Goal: Information Seeking & Learning: Learn about a topic

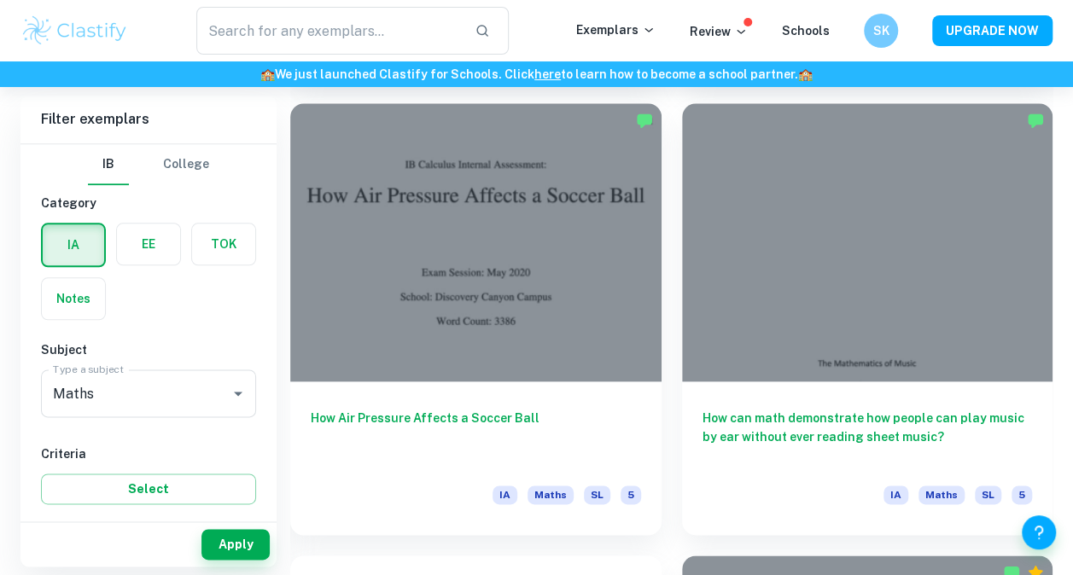
scroll to position [4094, 0]
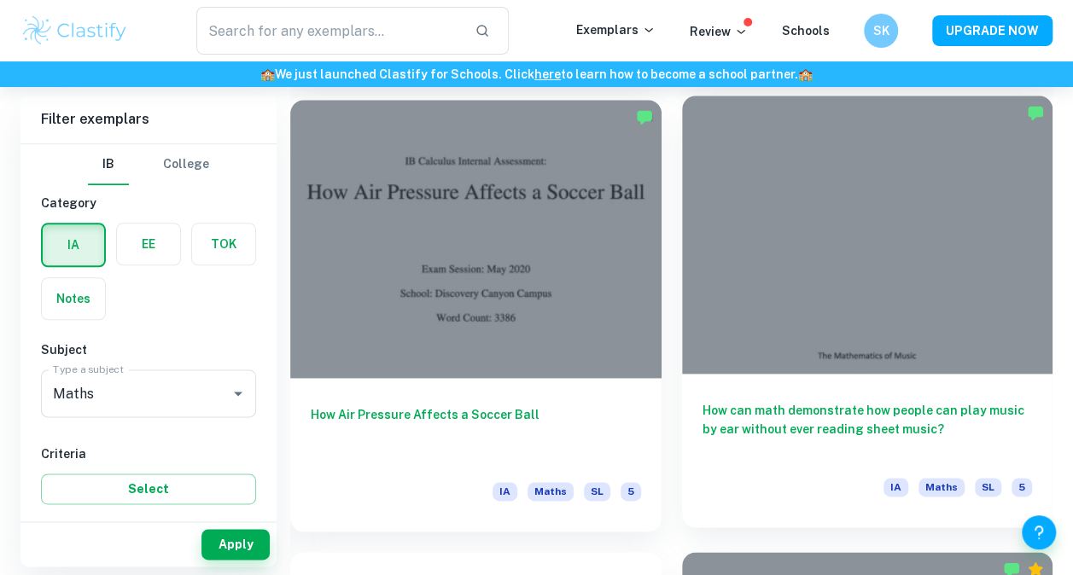
click at [852, 417] on h6 "How can math demonstrate how people can play music by ear without ever reading …" at bounding box center [868, 429] width 330 height 56
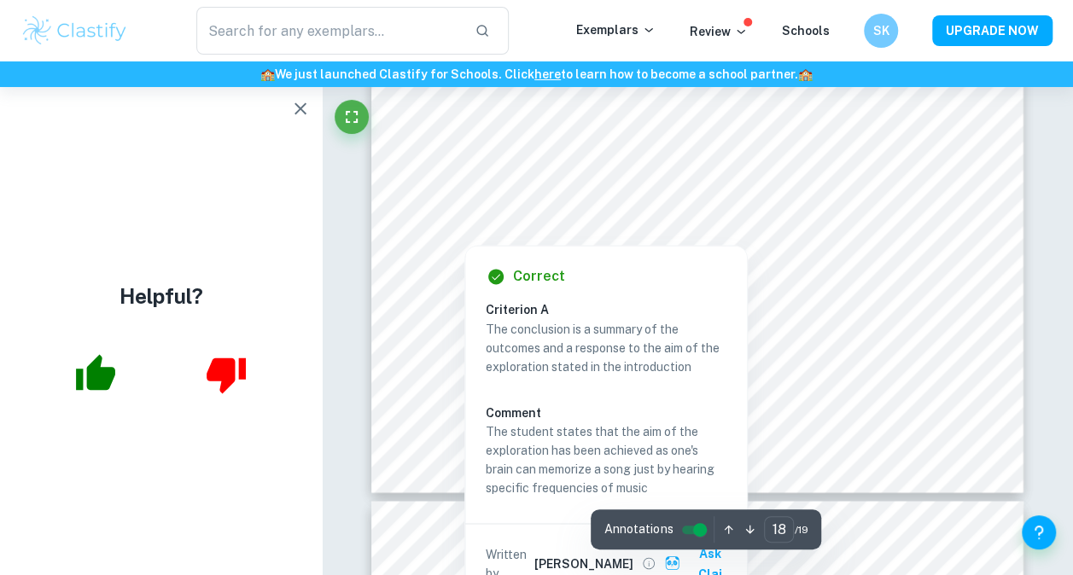
scroll to position [14472, 0]
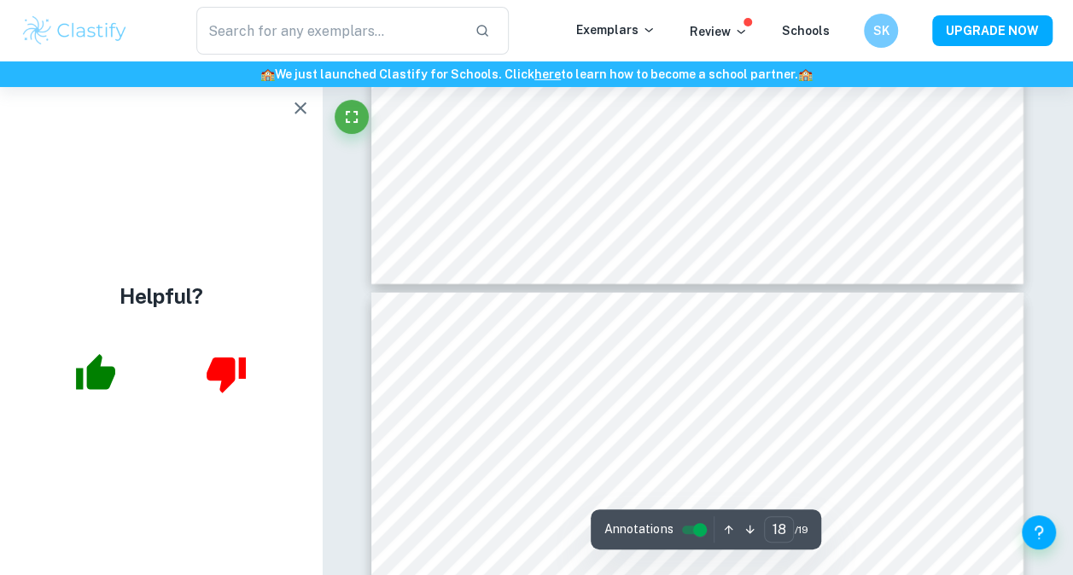
type input "19"
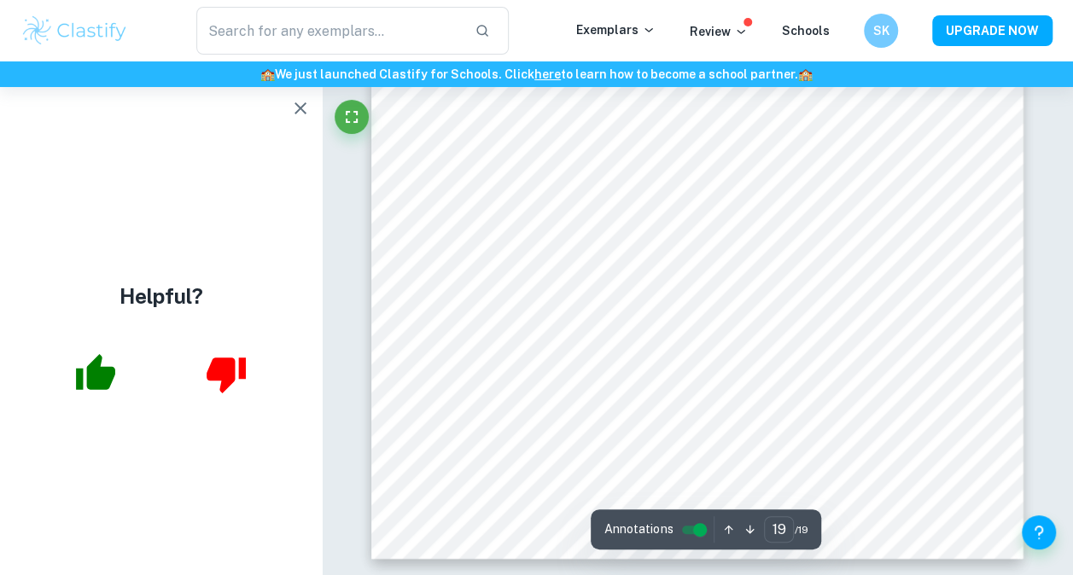
scroll to position [15592, 0]
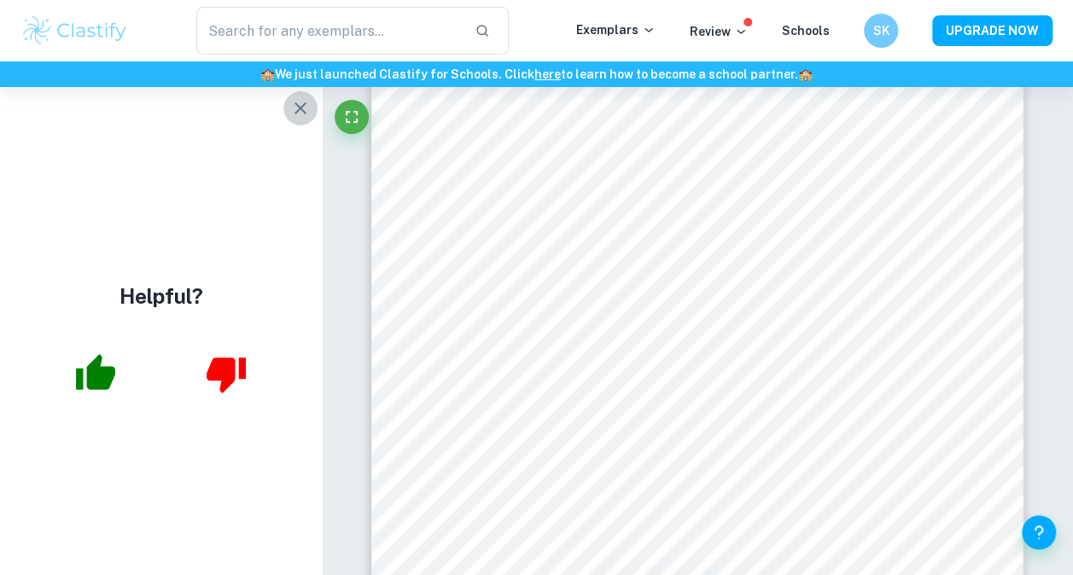
click at [299, 101] on icon "button" at bounding box center [300, 108] width 20 height 20
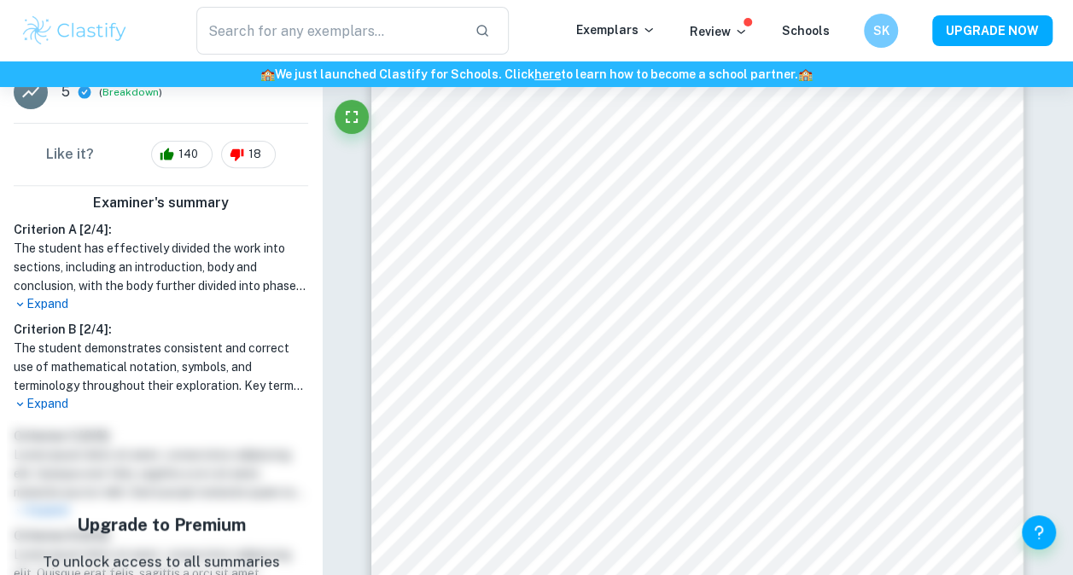
scroll to position [325, 0]
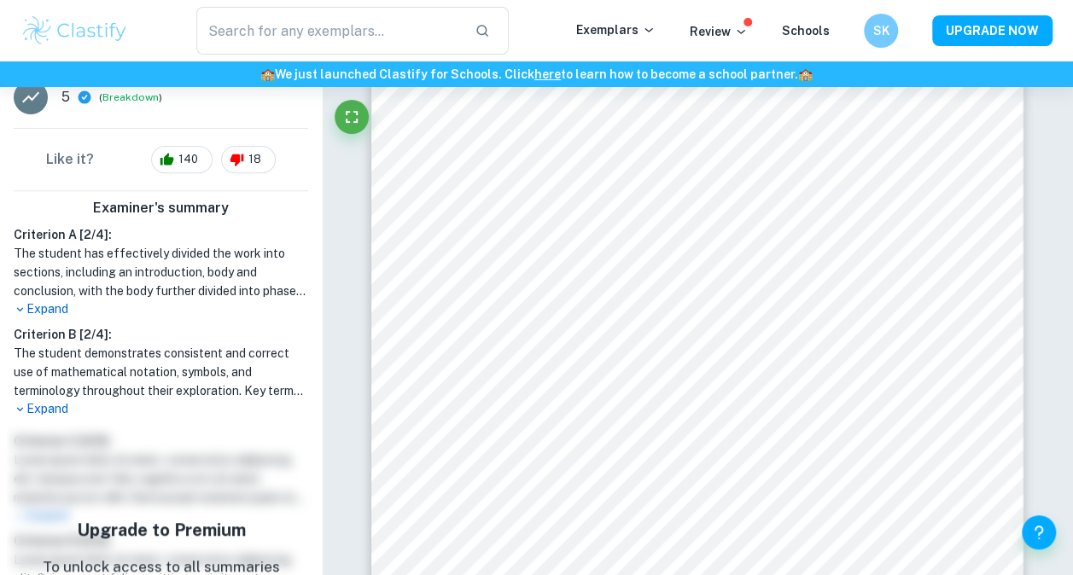
click at [32, 304] on p "Expand" at bounding box center [161, 309] width 295 height 18
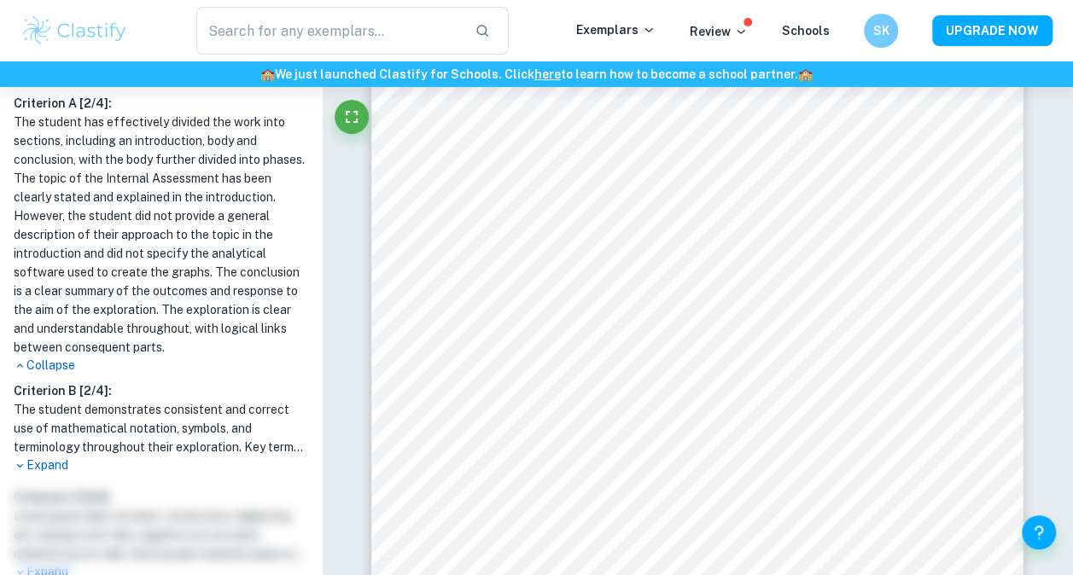
scroll to position [534, 0]
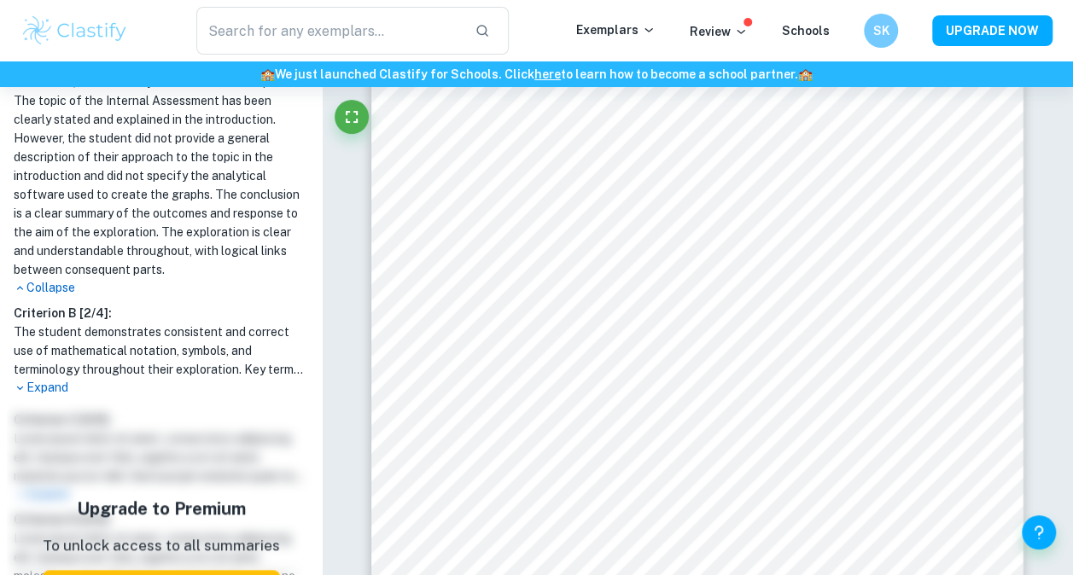
click at [55, 397] on p "Expand" at bounding box center [161, 388] width 295 height 18
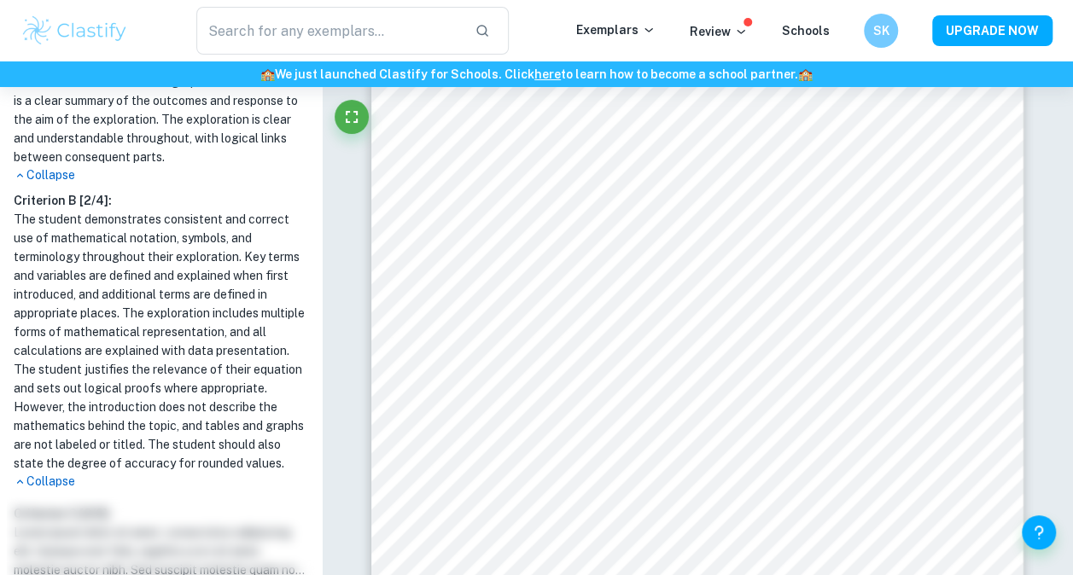
scroll to position [652, 0]
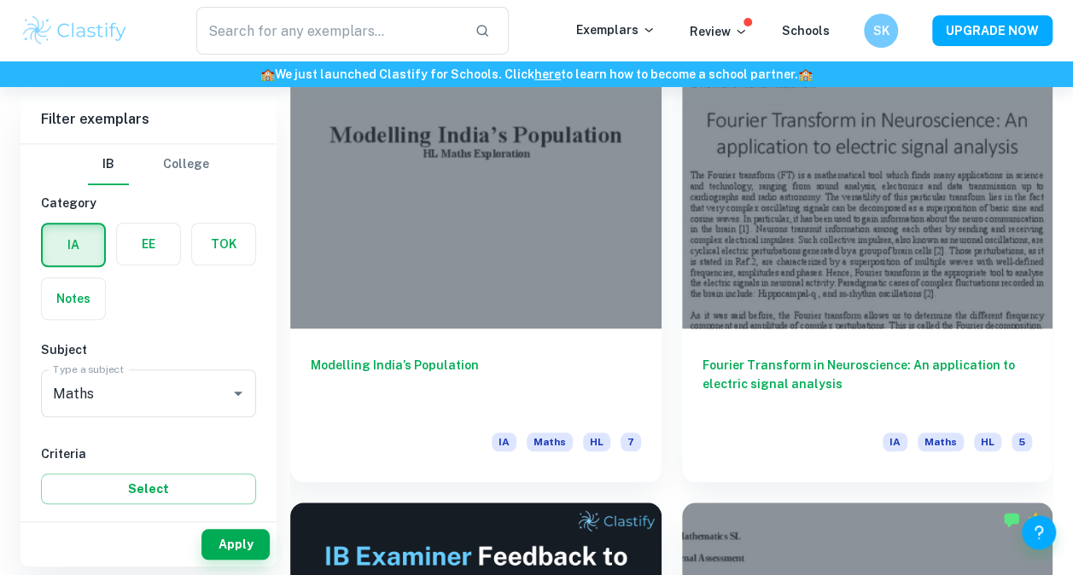
scroll to position [527, 0]
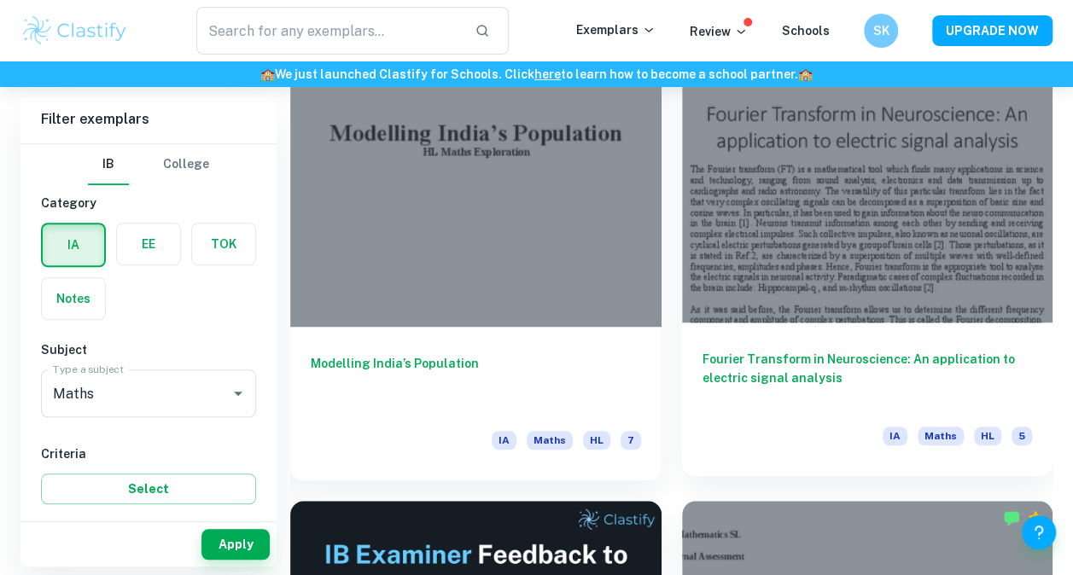
click at [749, 353] on h6 "Fourier Transform in Neuroscience: An application to electric signal analysis" at bounding box center [868, 378] width 330 height 56
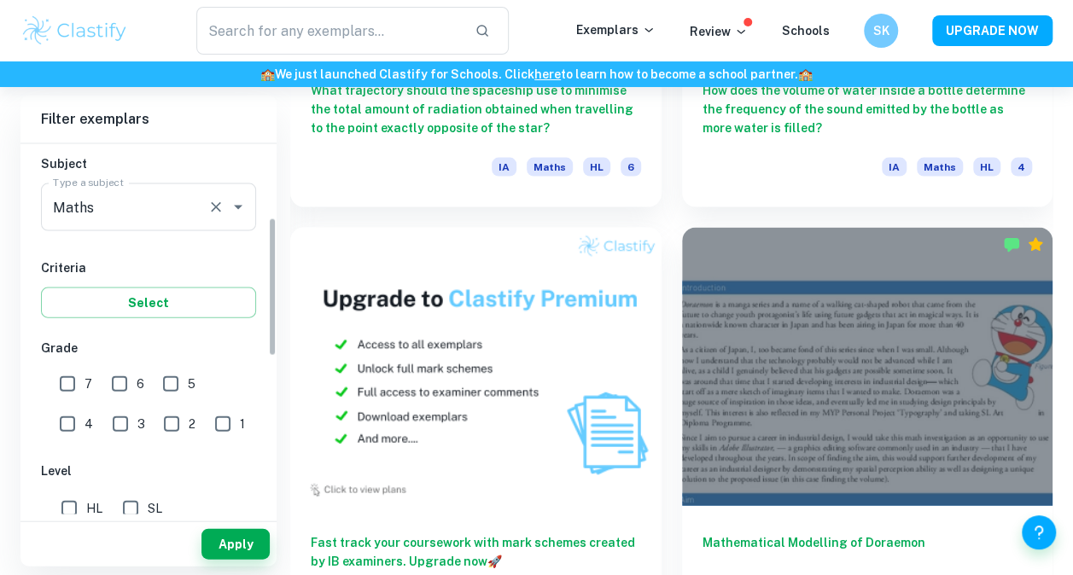
scroll to position [196, 0]
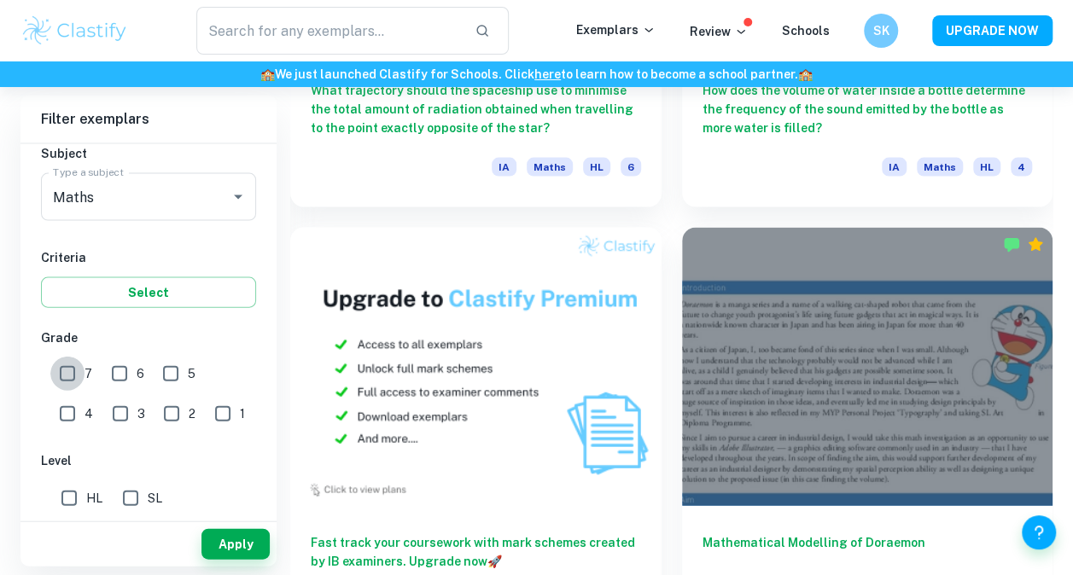
click at [68, 365] on input "7" at bounding box center [67, 374] width 34 height 34
checkbox input "true"
click at [213, 548] on button "Apply" at bounding box center [235, 544] width 68 height 31
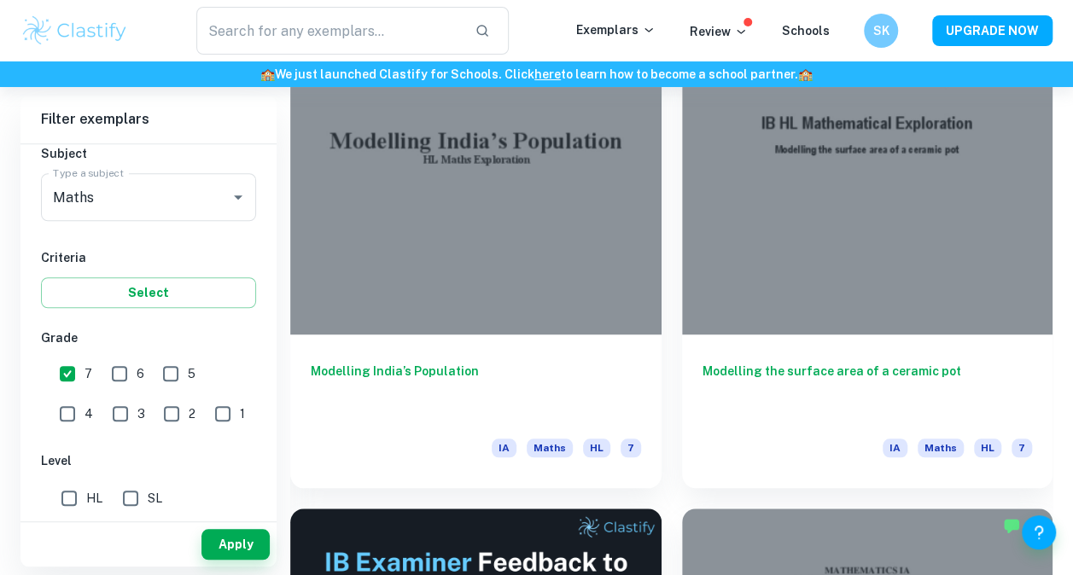
scroll to position [507, 0]
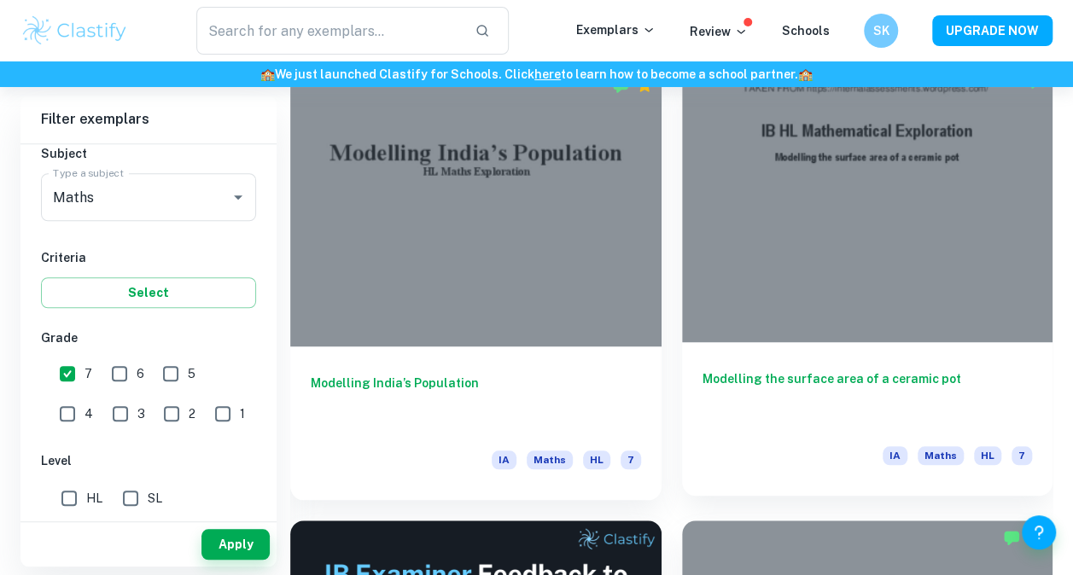
click at [815, 304] on div at bounding box center [867, 203] width 371 height 278
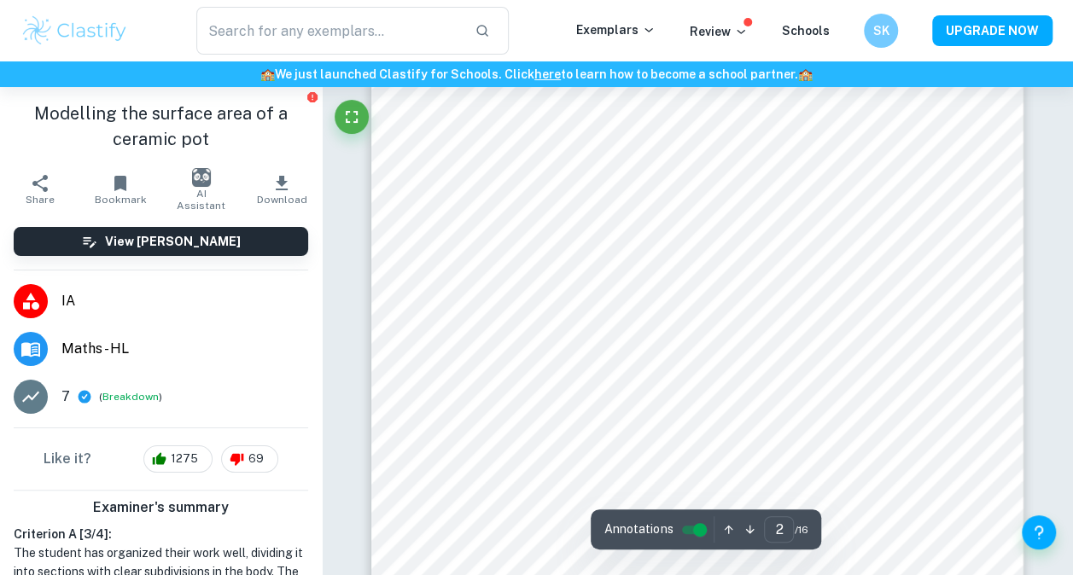
scroll to position [1152, 0]
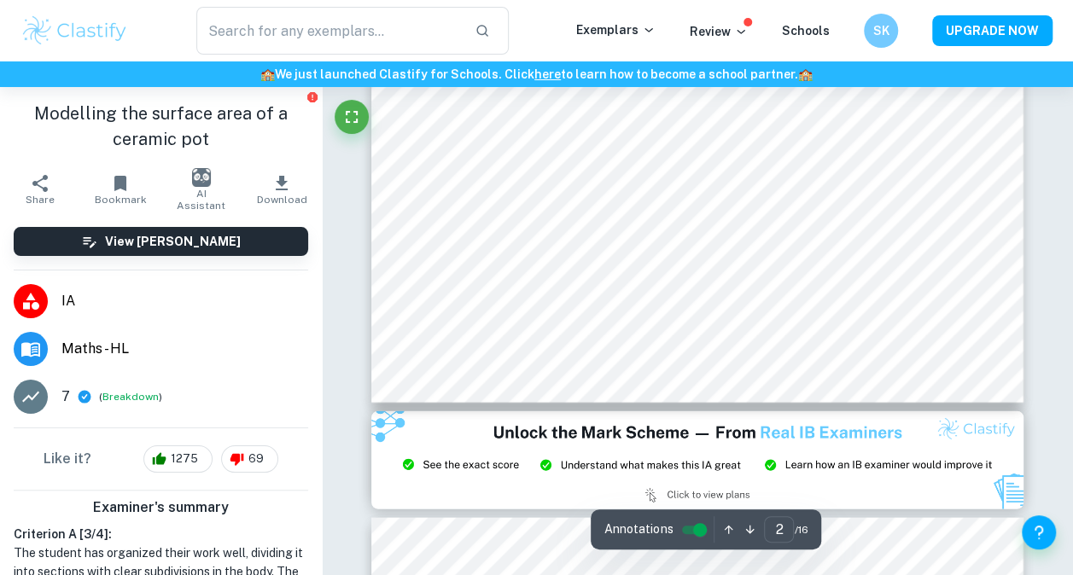
type input "3"
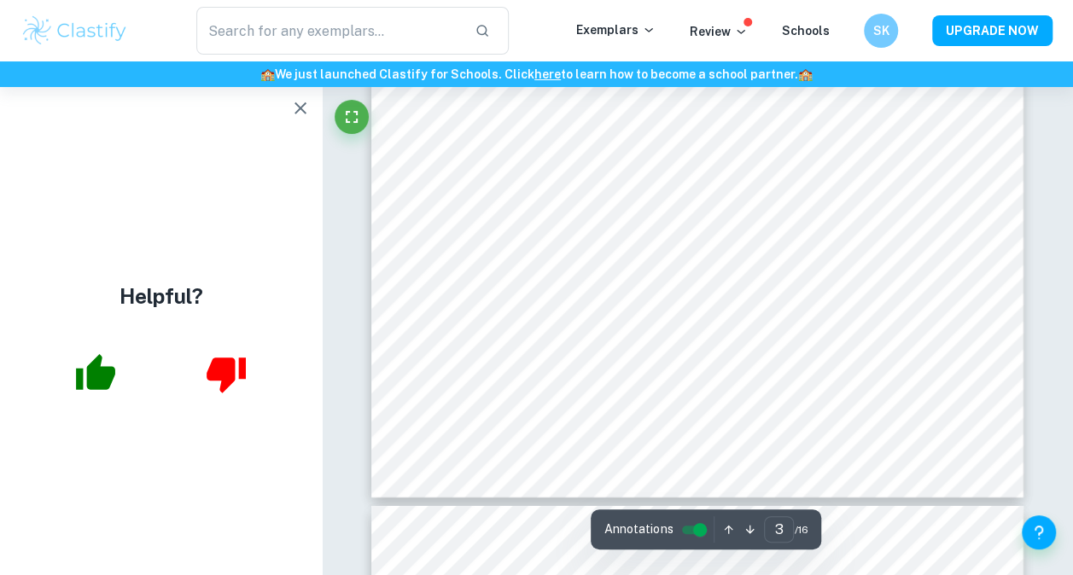
scroll to position [2600, 0]
